Goal: Task Accomplishment & Management: Check status

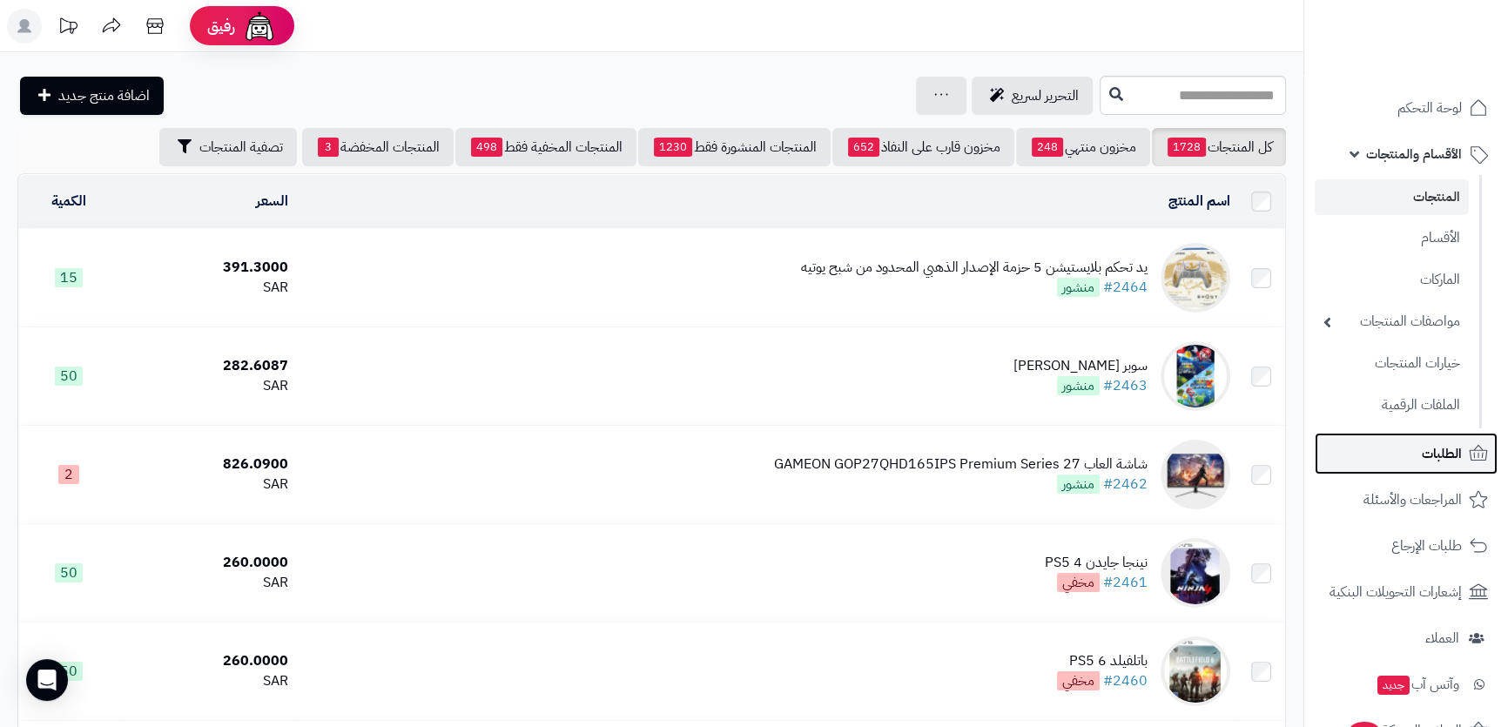
click at [1370, 444] on link "الطلبات" at bounding box center [1405, 454] width 183 height 42
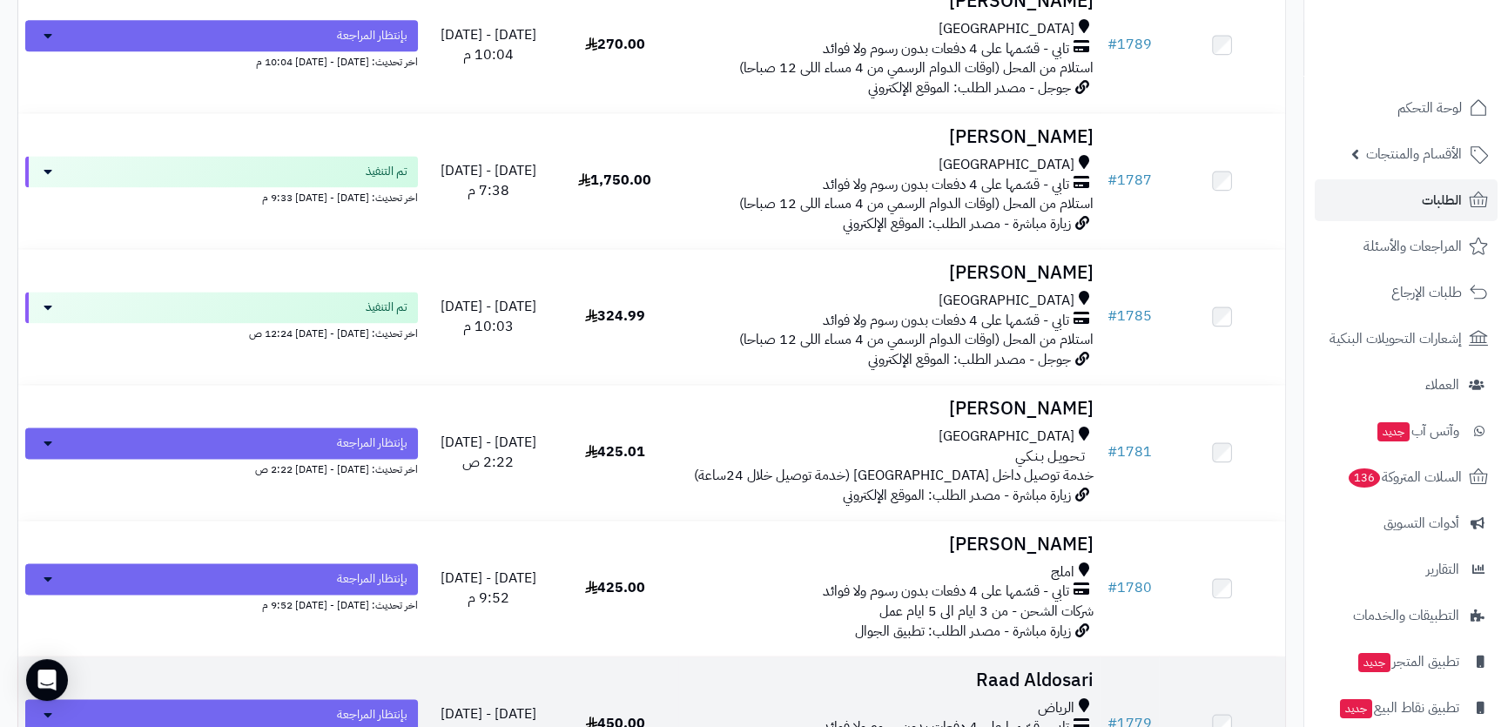
scroll to position [3086, 0]
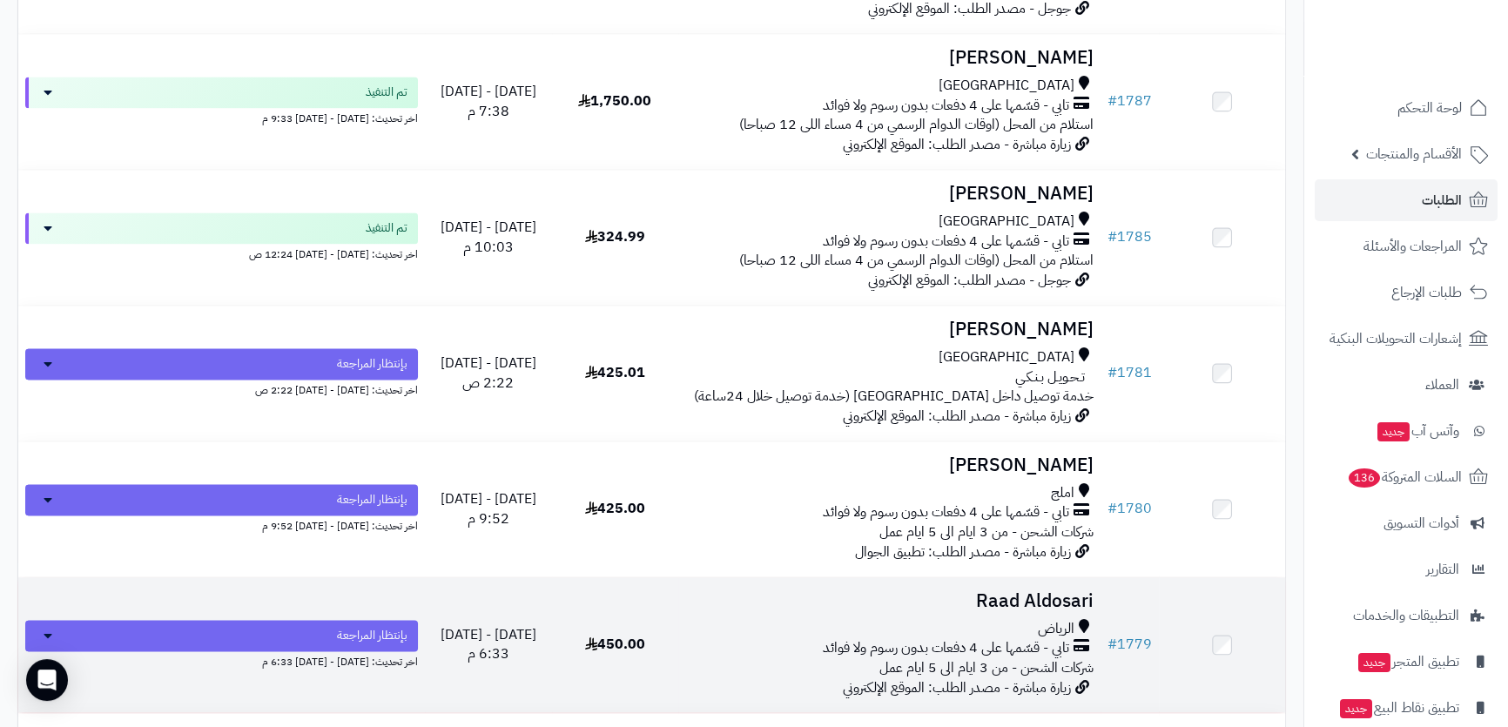
click at [1098, 601] on td "Raad Aldosari الرياض تابي - قسّمها على 4 دفعات بدون رسوم ولا فوائد شركات الشحن …" at bounding box center [889, 644] width 422 height 135
click at [923, 605] on td "Raad Aldosari الرياض تابي - قسّمها على 4 دفعات بدون رسوم ولا فوائد شركات الشحن …" at bounding box center [889, 644] width 422 height 135
click at [928, 619] on div "الرياض" at bounding box center [889, 629] width 408 height 20
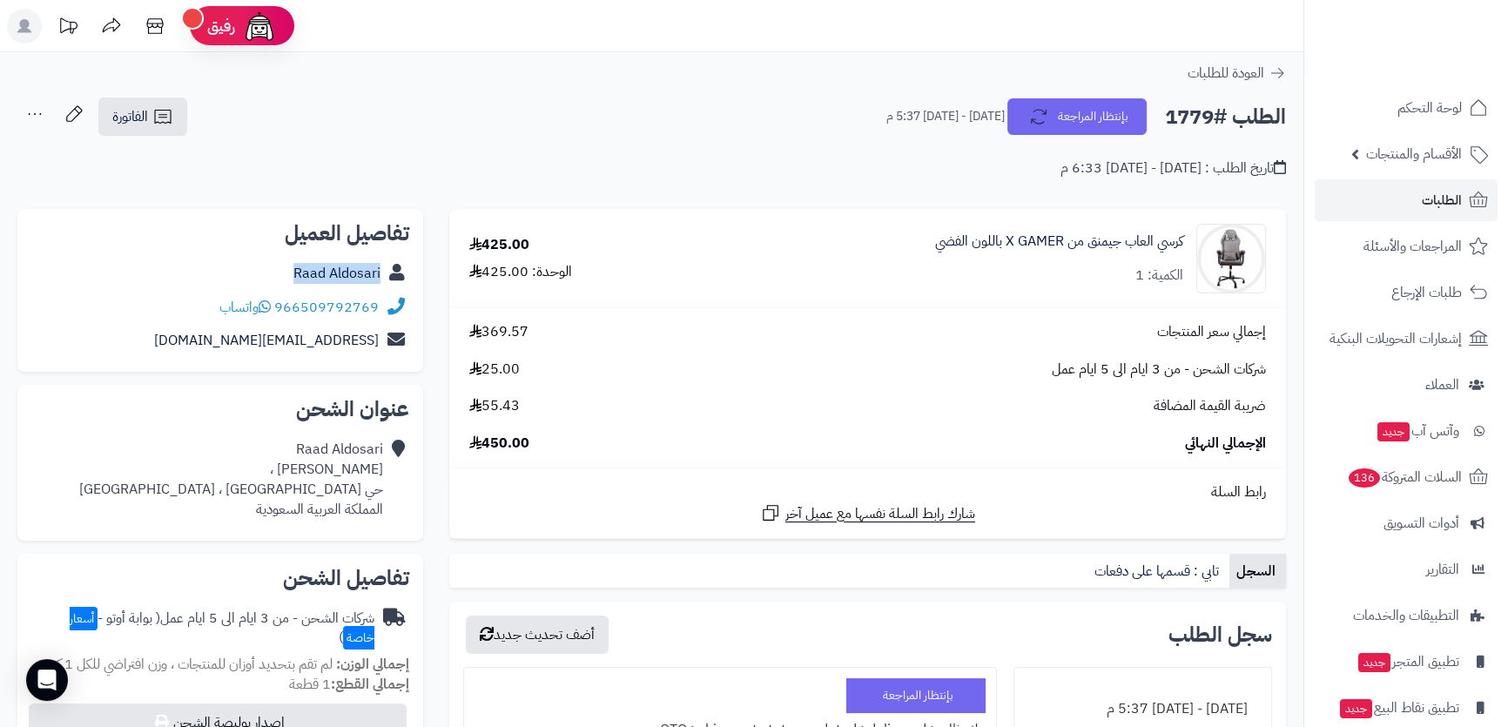
drag, startPoint x: 279, startPoint y: 264, endPoint x: 387, endPoint y: 277, distance: 109.6
click at [387, 277] on div "Raad Aldosari" at bounding box center [220, 274] width 378 height 34
copy div "Raad Aldosari"
click at [357, 447] on div "Raad Aldosari نايف بن هذال ، حي قرطبة ، الرياض المملكة العربية السعودية" at bounding box center [231, 479] width 304 height 79
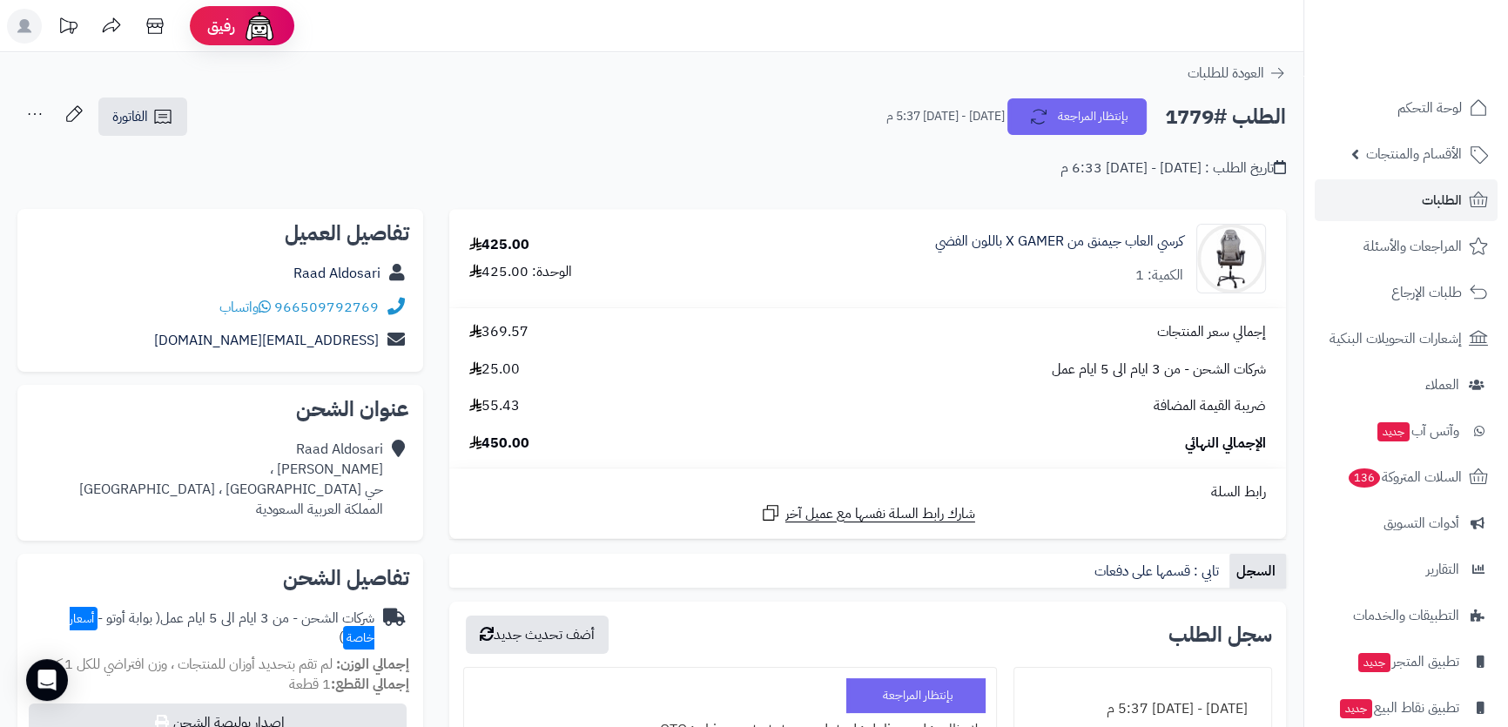
click at [353, 461] on div "Raad Aldosari نايف بن هذال ، حي قرطبة ، الرياض المملكة العربية السعودية" at bounding box center [231, 479] width 304 height 79
drag, startPoint x: 353, startPoint y: 461, endPoint x: 349, endPoint y: 487, distance: 25.6
click at [349, 487] on div "Raad Aldosari نايف بن هذال ، حي قرطبة ، الرياض المملكة العربية السعودية" at bounding box center [231, 479] width 304 height 79
copy div "نايف بن هذال ، حي قرطبة ، الرياض"
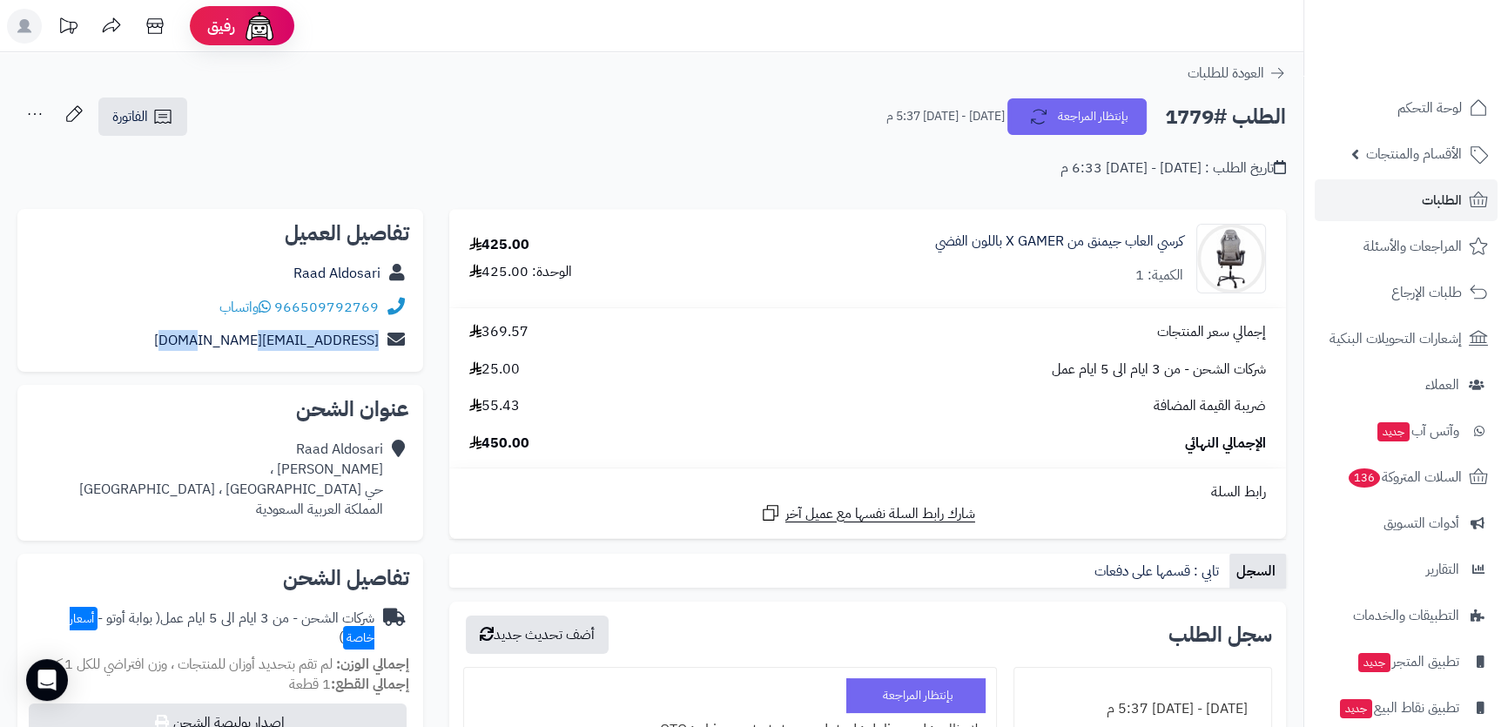
drag, startPoint x: 169, startPoint y: 346, endPoint x: 394, endPoint y: 354, distance: 225.6
click at [394, 354] on div "Raad-502@hotmail.com" at bounding box center [220, 341] width 378 height 34
copy div "Raad-502@hotmail.com"
drag, startPoint x: 380, startPoint y: 310, endPoint x: 306, endPoint y: 303, distance: 74.3
click at [306, 303] on div "966509792769 واتساب" at bounding box center [220, 308] width 378 height 34
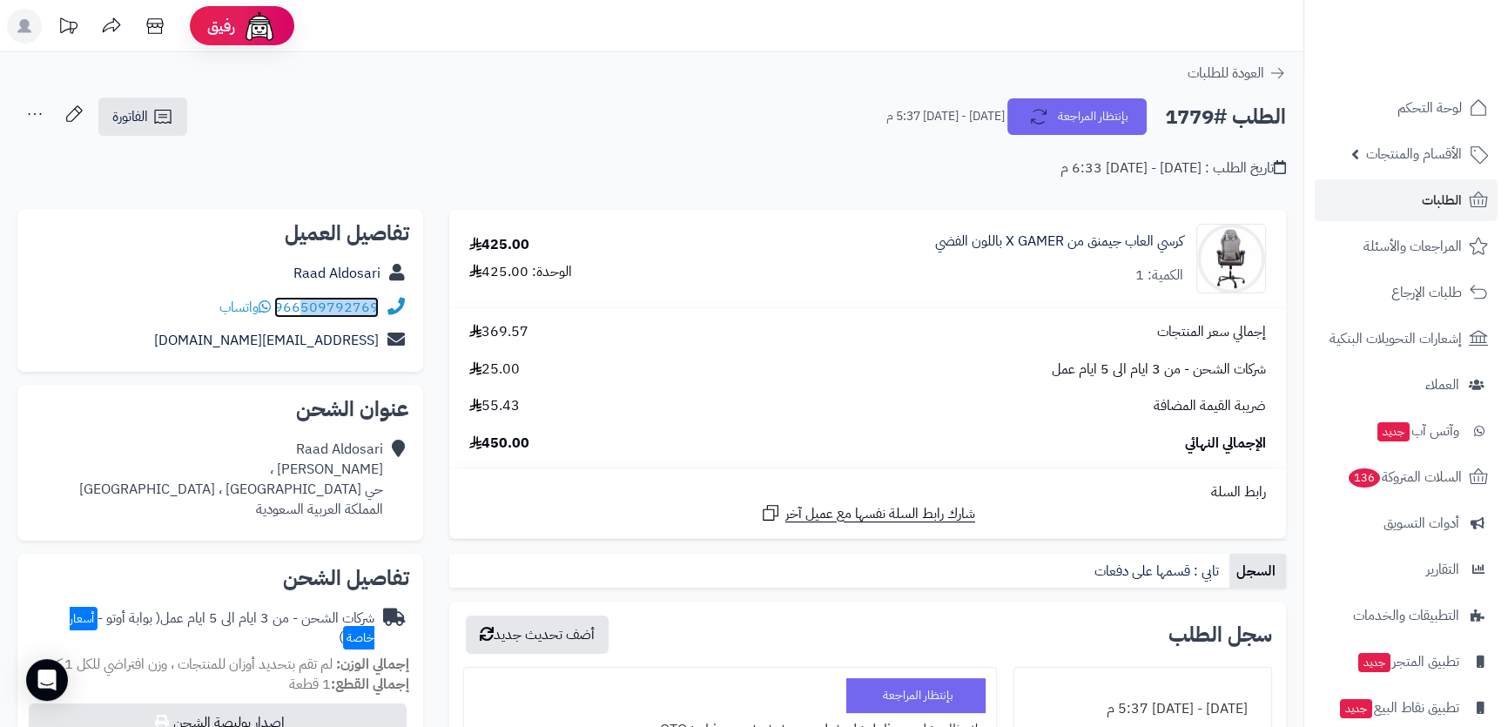
copy link "509792769"
click at [1188, 111] on h2 "الطلب #1779" at bounding box center [1225, 117] width 121 height 36
copy div "الطلب #1779 بإنتظار المراجعة"
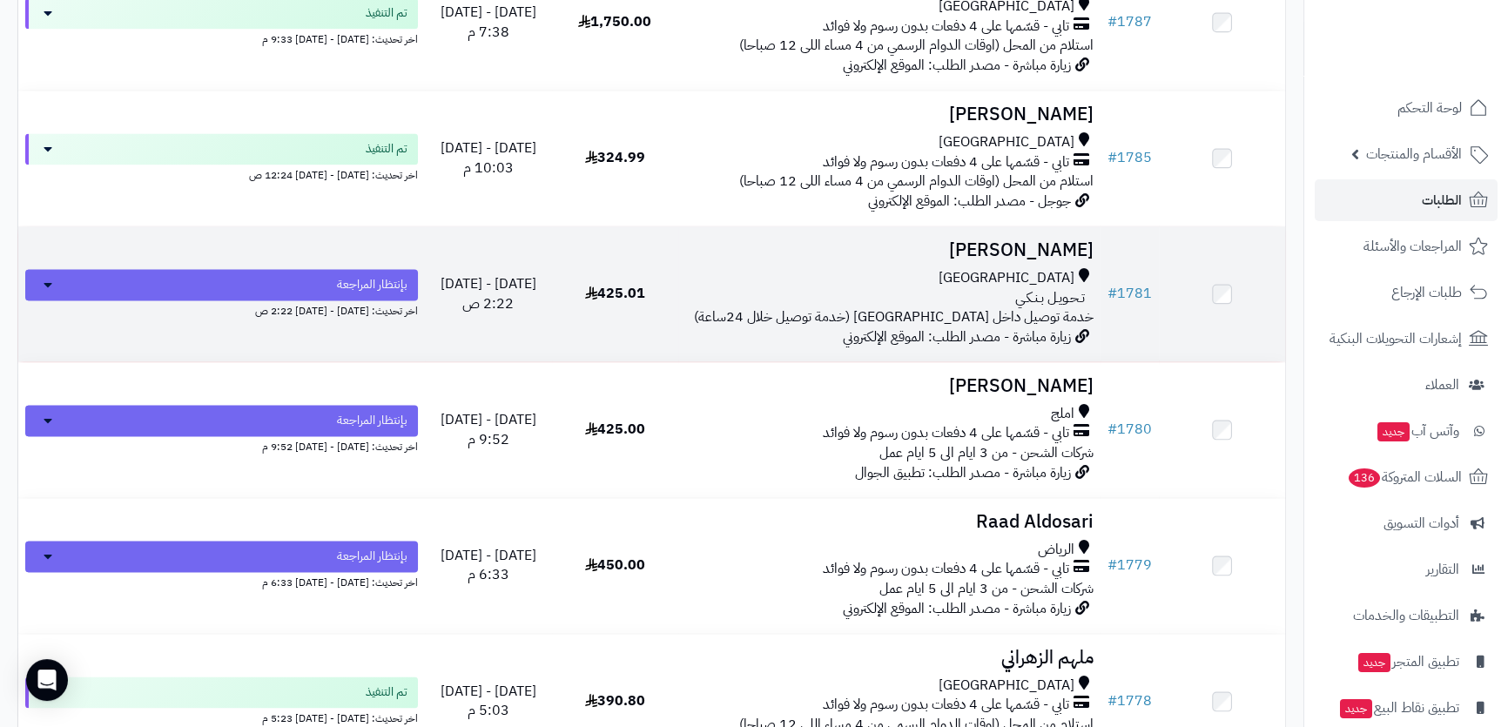
scroll to position [3244, 0]
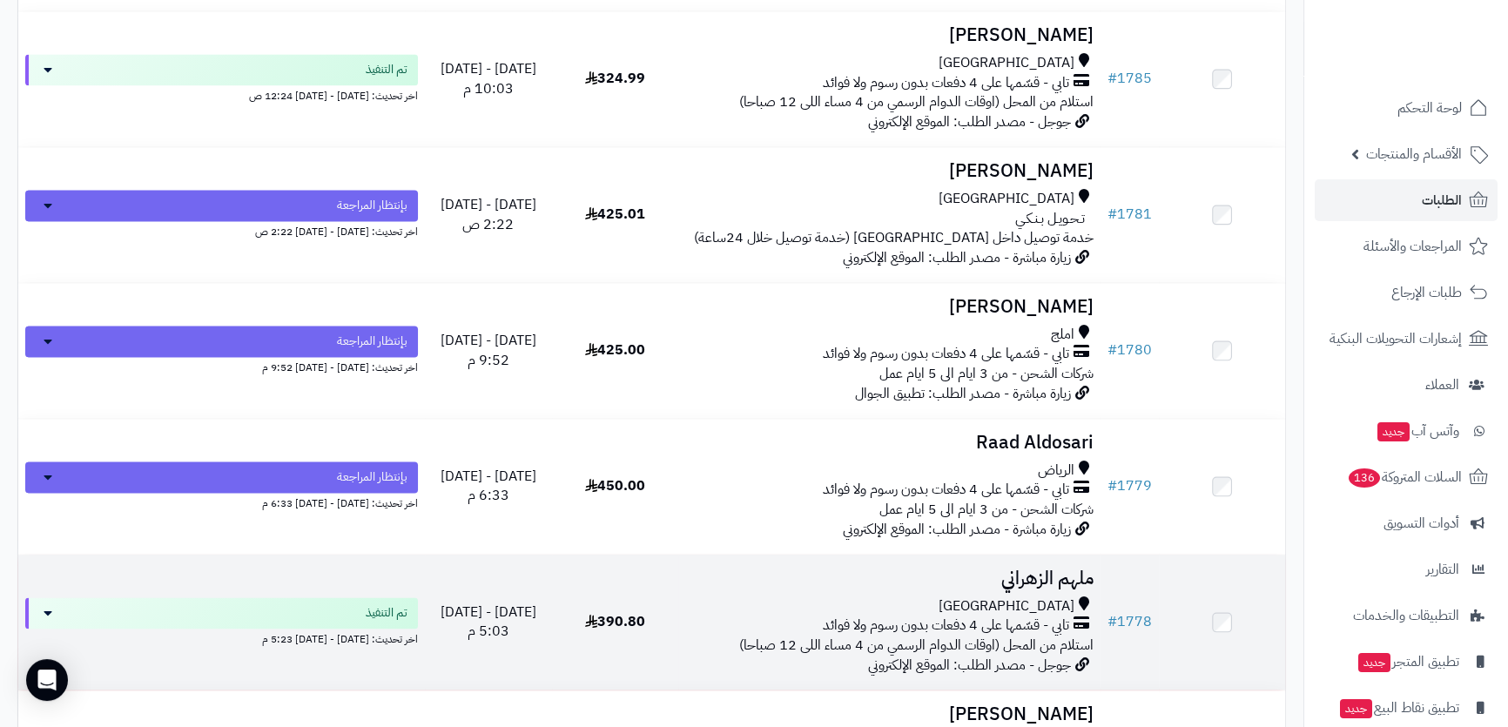
click at [835, 587] on td "ملهم الزهراني جدة تابي - قسّمها على 4 دفعات بدون رسوم ولا فوائد استلام من المحل…" at bounding box center [889, 621] width 422 height 135
click at [835, 583] on td "ملهم الزهراني جدة تابي - قسّمها على 4 دفعات بدون رسوم ولا فوائد استلام من المحل…" at bounding box center [889, 621] width 422 height 135
click at [1021, 572] on h3 "ملهم الزهراني" at bounding box center [889, 578] width 408 height 20
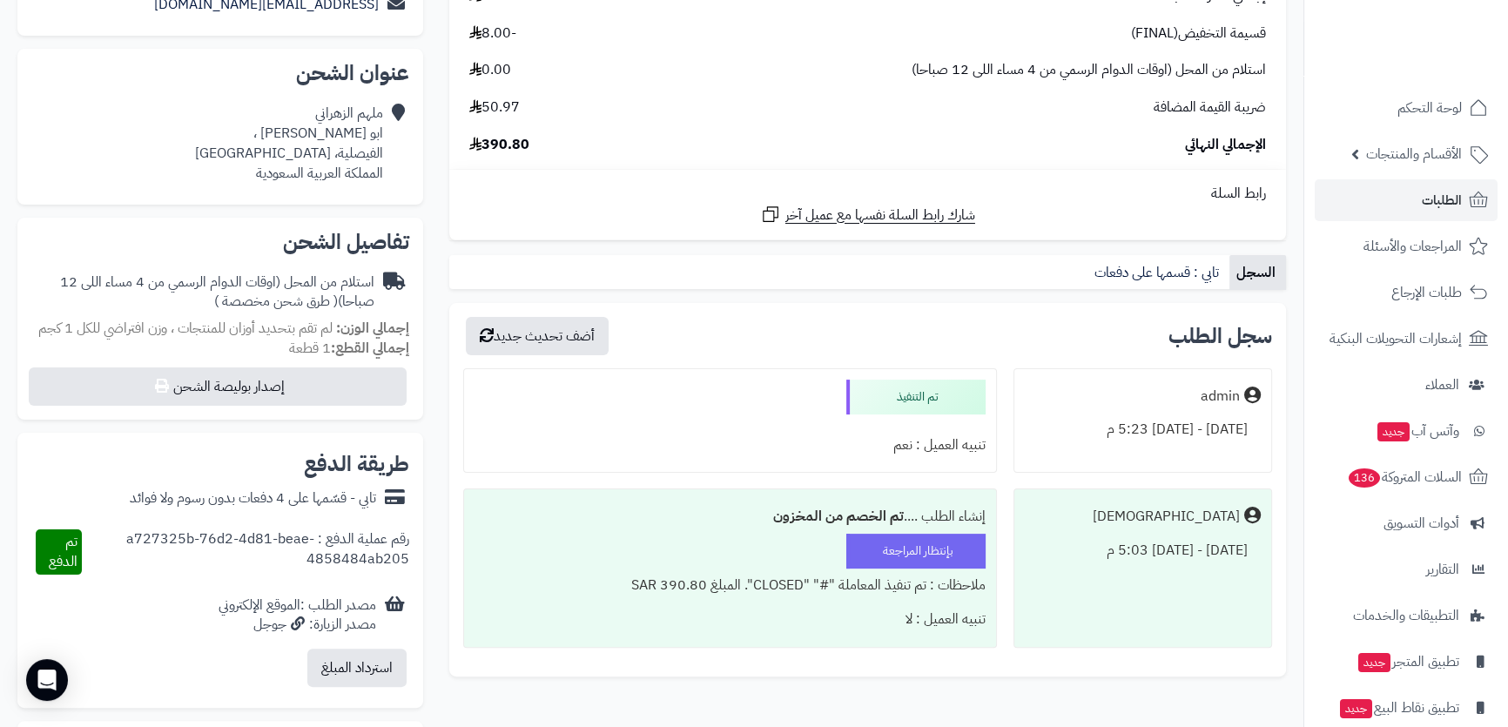
scroll to position [78, 0]
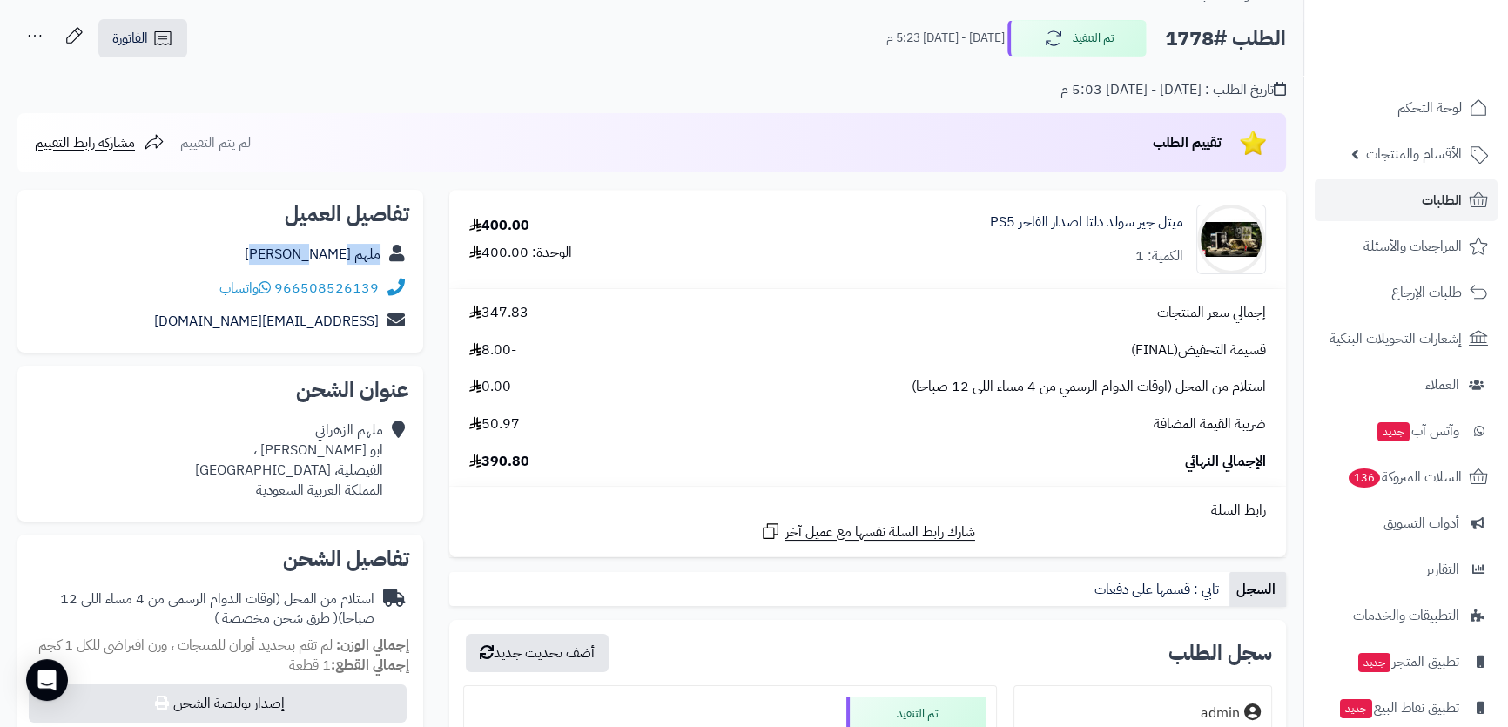
drag, startPoint x: 276, startPoint y: 249, endPoint x: 393, endPoint y: 249, distance: 117.5
click at [393, 249] on div "ملهم [PERSON_NAME]" at bounding box center [220, 255] width 378 height 34
copy div "ملهم [PERSON_NAME]"
click at [360, 433] on div "ملهم [PERSON_NAME] [PERSON_NAME] ، الفيصلية، جدة المملكة العربية السعودية" at bounding box center [289, 459] width 188 height 79
click at [344, 469] on div "ملهم [PERSON_NAME] [PERSON_NAME] ، الفيصلية، جدة المملكة العربية السعودية" at bounding box center [289, 459] width 188 height 79
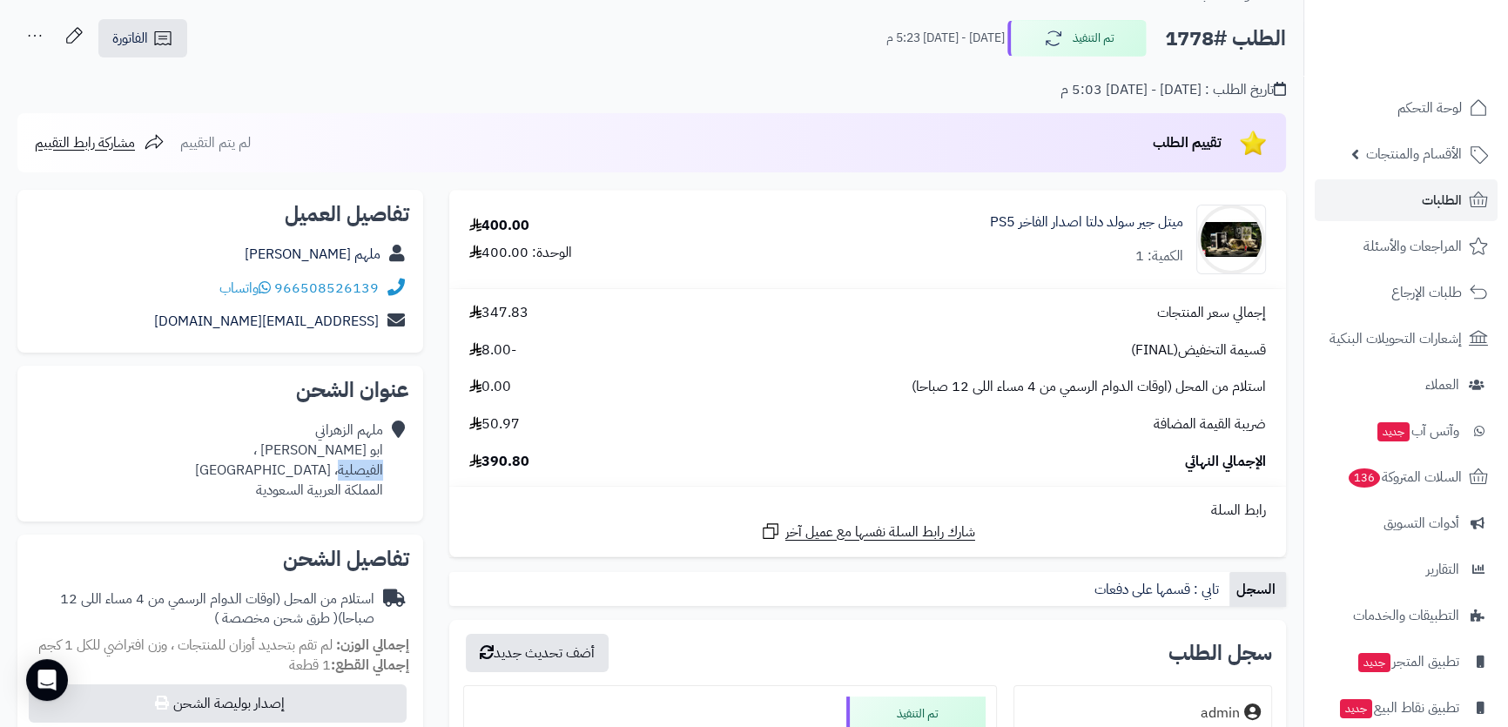
click at [344, 469] on div "ملهم [PERSON_NAME] [PERSON_NAME] ، الفيصلية، جدة المملكة العربية السعودية" at bounding box center [289, 459] width 188 height 79
drag, startPoint x: 344, startPoint y: 469, endPoint x: 342, endPoint y: 427, distance: 41.8
click at [342, 427] on div "ملهم [PERSON_NAME] [PERSON_NAME] ، الفيصلية، جدة المملكة العربية السعودية" at bounding box center [289, 459] width 188 height 79
copy div "ملهم [PERSON_NAME] [PERSON_NAME] ، الفيصلية، [GEOGRAPHIC_DATA]"
drag, startPoint x: 149, startPoint y: 313, endPoint x: 384, endPoint y: 325, distance: 235.3
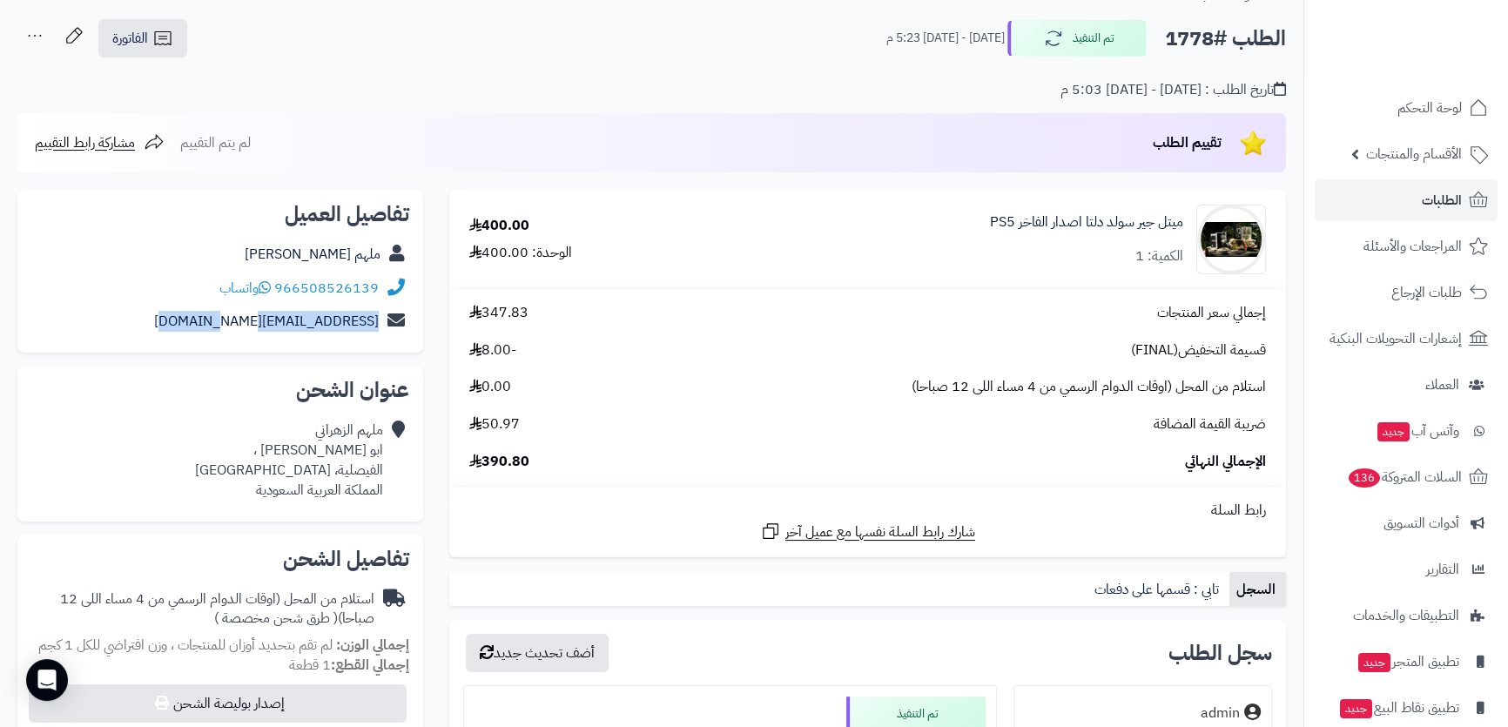
click at [384, 325] on div "[EMAIL_ADDRESS][DOMAIN_NAME]" at bounding box center [220, 322] width 378 height 34
copy div "[EMAIL_ADDRESS][DOMAIN_NAME]"
